Goal: Information Seeking & Learning: Check status

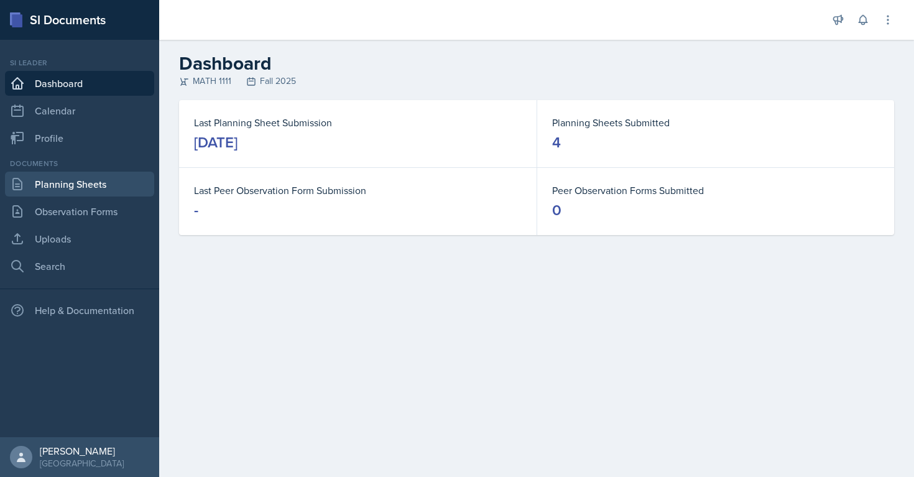
click at [105, 180] on link "Planning Sheets" at bounding box center [79, 184] width 149 height 25
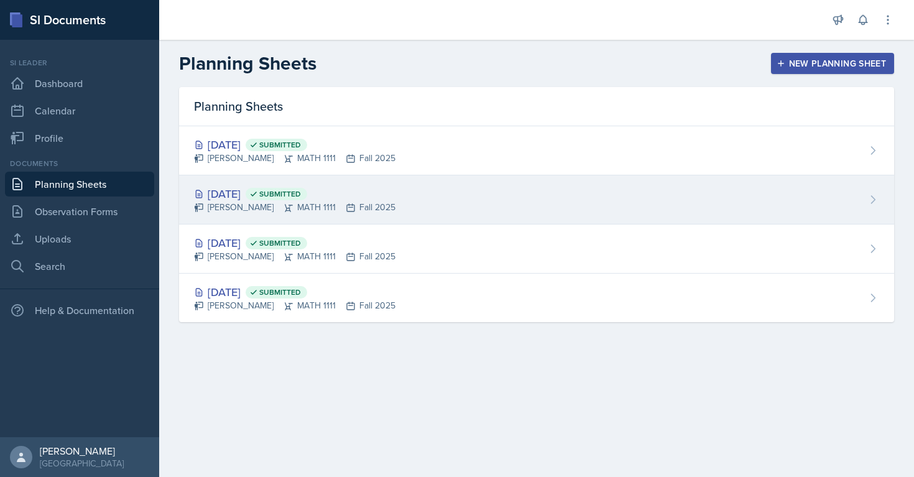
click at [240, 199] on div "[DATE] Submitted" at bounding box center [295, 193] width 202 height 17
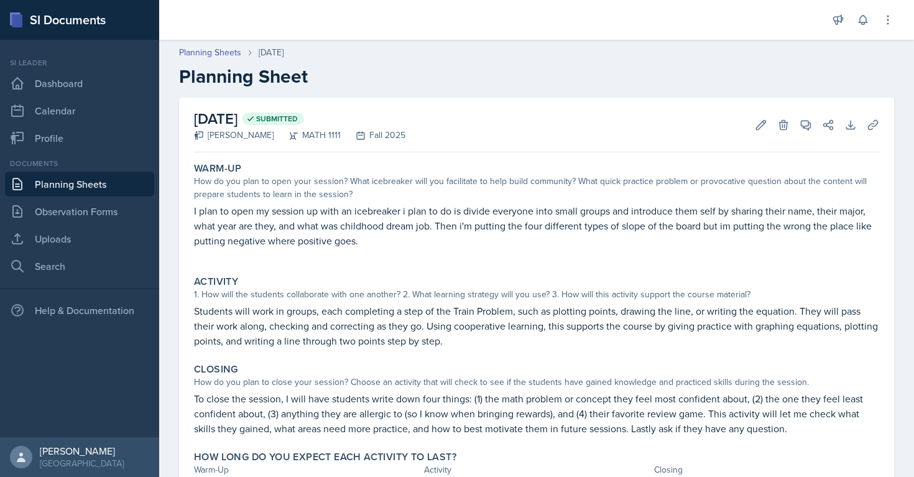
click at [519, 295] on div "1. How will the students collaborate with one another? 2. What learning strateg…" at bounding box center [536, 294] width 685 height 13
drag, startPoint x: 455, startPoint y: 312, endPoint x: 510, endPoint y: 312, distance: 55.4
click at [510, 312] on p "Students will work in groups, each completing a step of the Train Problem, such…" at bounding box center [536, 326] width 685 height 45
copy p "Train Problem"
